Goal: Information Seeking & Learning: Learn about a topic

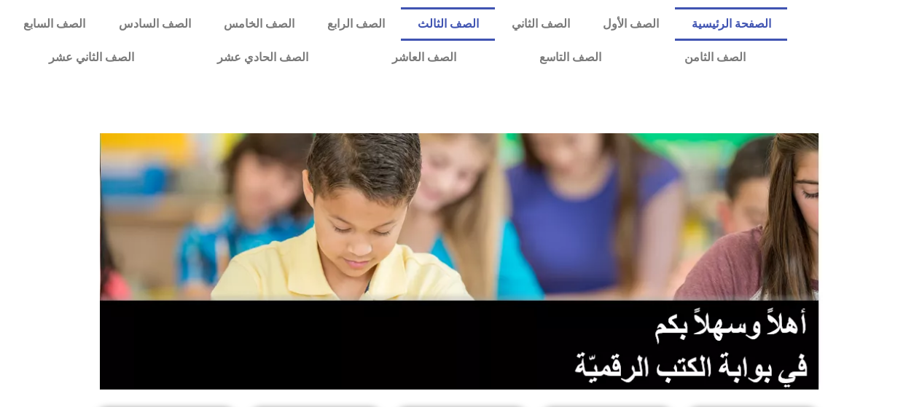
click at [476, 27] on link "الصف الثالث" at bounding box center [448, 24] width 94 height 34
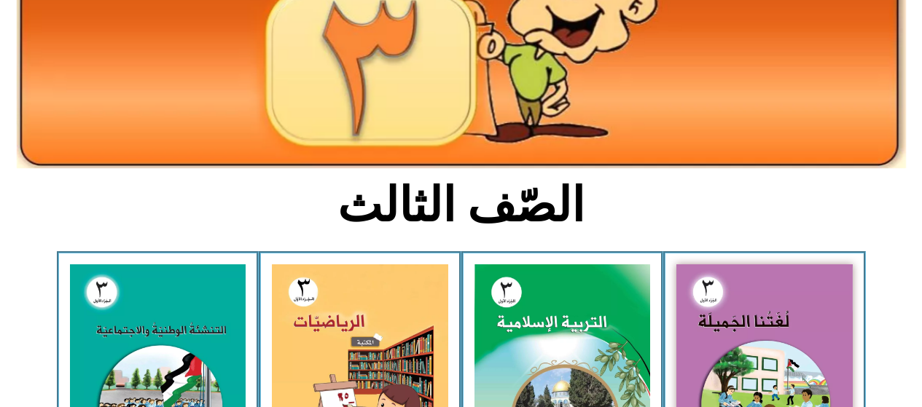
scroll to position [241, 0]
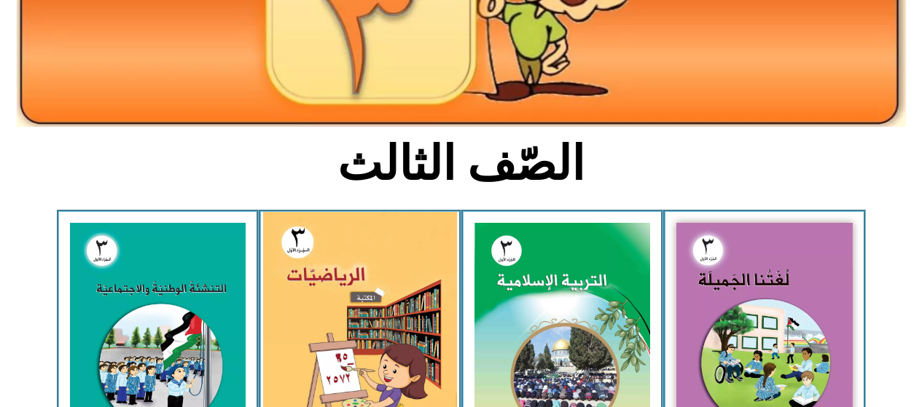
click at [358, 312] on img at bounding box center [360, 331] width 194 height 239
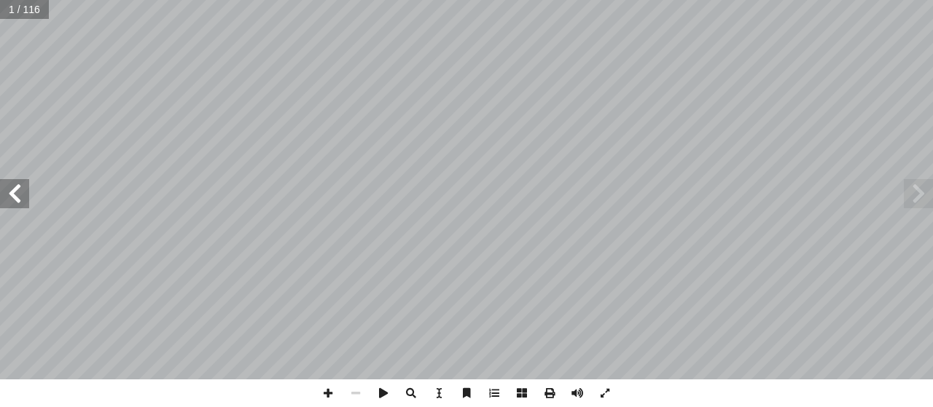
click at [9, 199] on span at bounding box center [14, 193] width 29 height 29
click at [20, 194] on span at bounding box center [14, 193] width 29 height 29
click at [10, 191] on span at bounding box center [14, 193] width 29 height 29
click at [9, 191] on span at bounding box center [14, 193] width 29 height 29
click at [1, 187] on span at bounding box center [14, 193] width 29 height 29
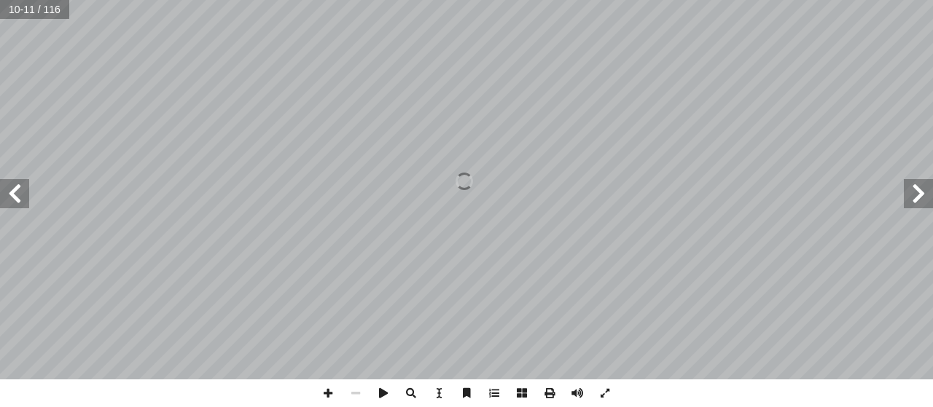
click at [9, 189] on span at bounding box center [14, 193] width 29 height 29
click at [6, 193] on span at bounding box center [14, 193] width 29 height 29
click at [9, 195] on span at bounding box center [14, 193] width 29 height 29
click at [12, 195] on span at bounding box center [14, 193] width 29 height 29
click at [9, 194] on span at bounding box center [14, 193] width 29 height 29
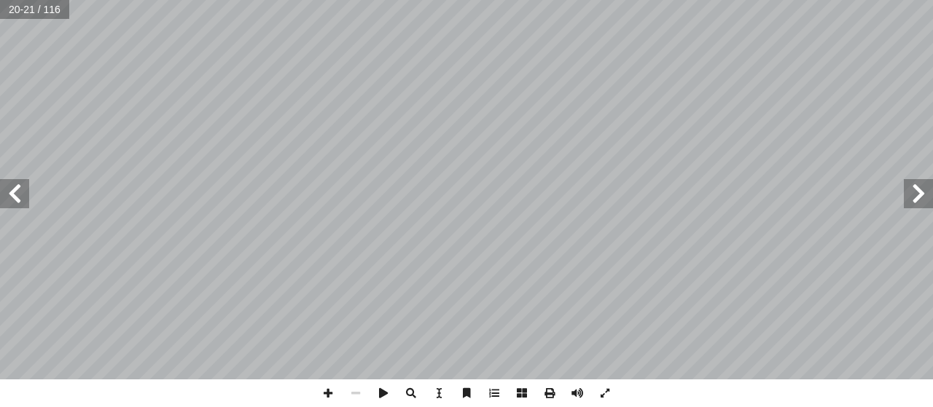
click at [3, 193] on span at bounding box center [14, 193] width 29 height 29
click at [6, 194] on span at bounding box center [14, 193] width 29 height 29
click at [9, 193] on span at bounding box center [14, 193] width 29 height 29
click at [7, 195] on span at bounding box center [14, 193] width 29 height 29
click at [10, 195] on span at bounding box center [14, 193] width 29 height 29
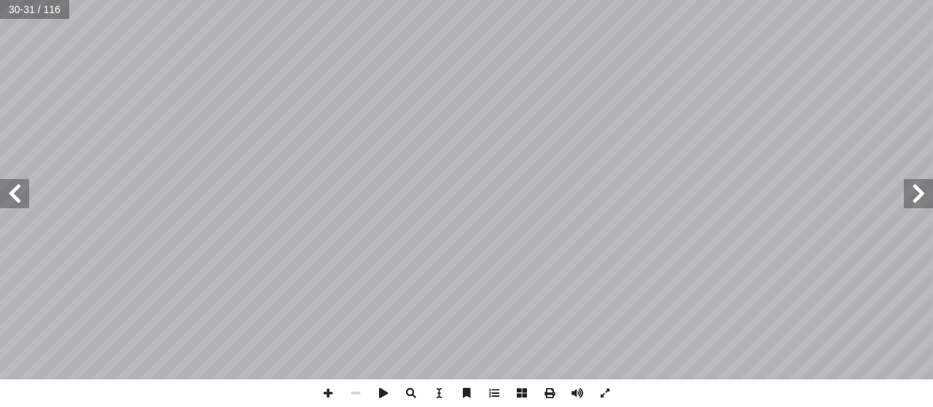
click at [10, 195] on span at bounding box center [14, 193] width 29 height 29
